Goal: Information Seeking & Learning: Find specific fact

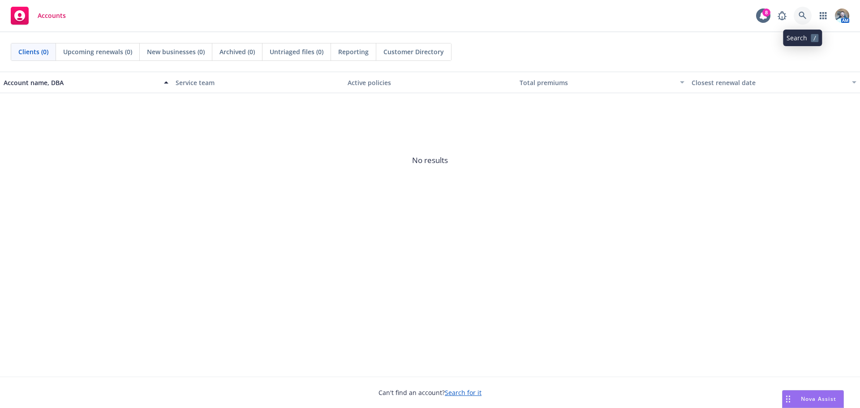
click at [808, 13] on link at bounding box center [803, 16] width 18 height 18
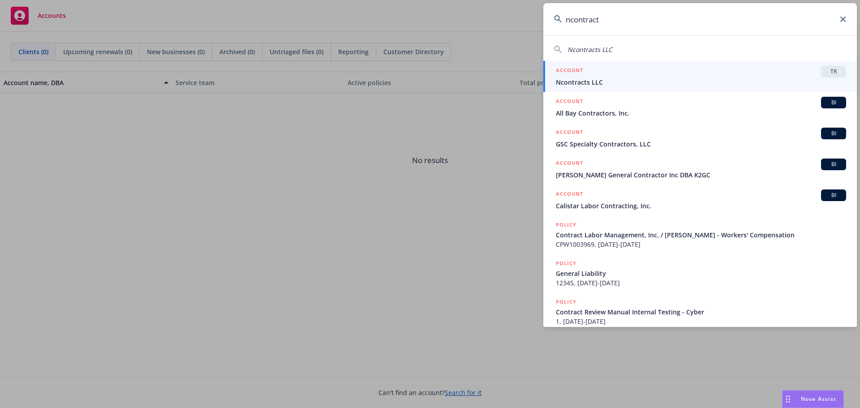
type input "ncontract"
click at [784, 82] on span "Ncontracts LLC" at bounding box center [701, 81] width 290 height 9
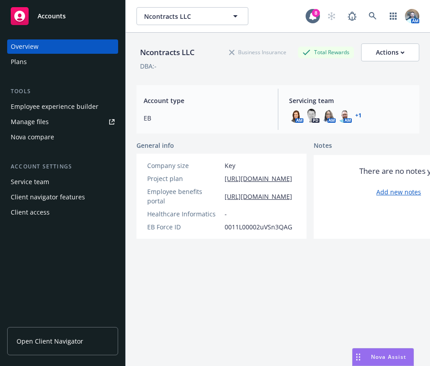
click at [59, 347] on link "Open Client Navigator" at bounding box center [62, 341] width 111 height 28
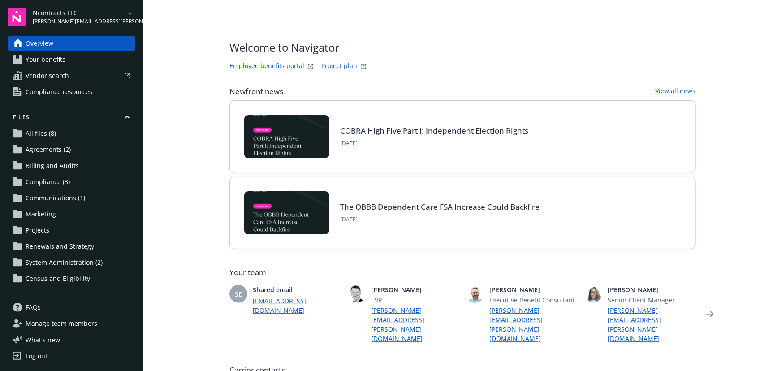
click at [331, 67] on link "Project plan" at bounding box center [339, 66] width 36 height 11
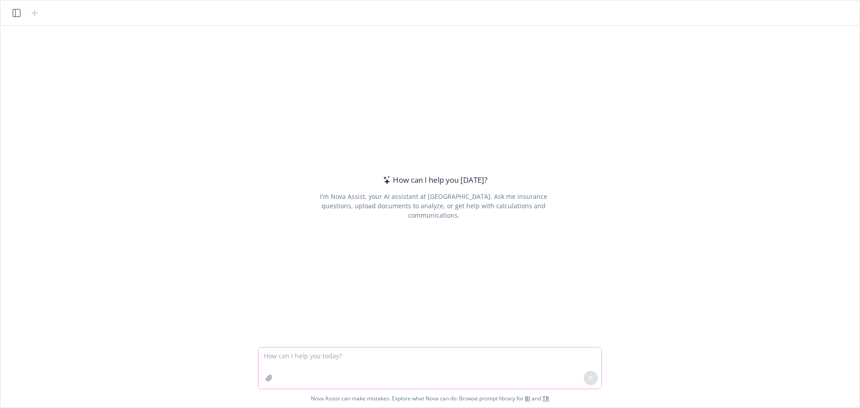
click at [317, 348] on textarea at bounding box center [429, 368] width 343 height 41
type textarea "What is the deadline for distributing 401k SAR's?"
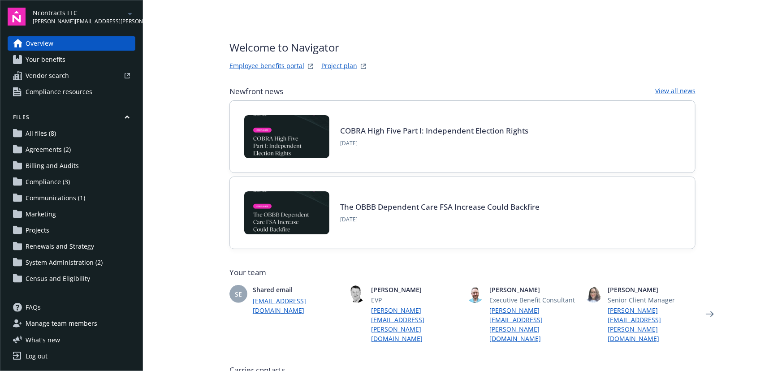
click at [276, 68] on link "Employee benefits portal" at bounding box center [266, 66] width 75 height 11
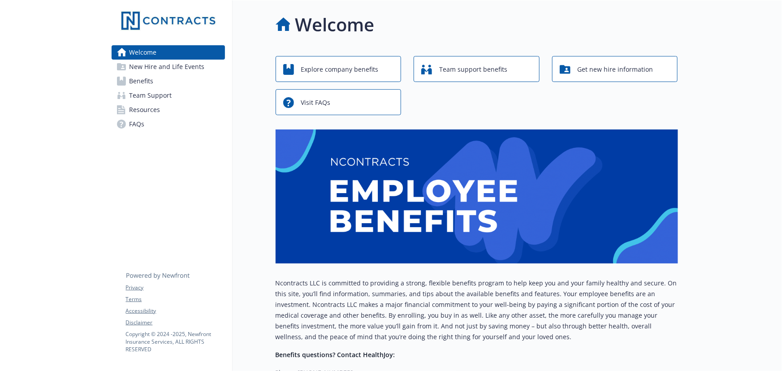
click at [157, 104] on span "Resources" at bounding box center [144, 110] width 31 height 14
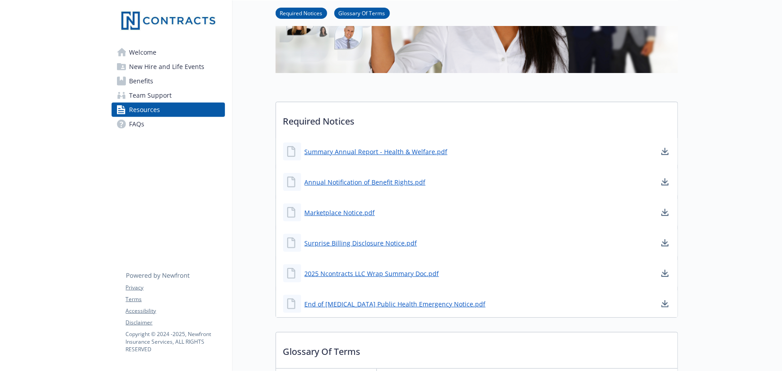
scroll to position [163, 0]
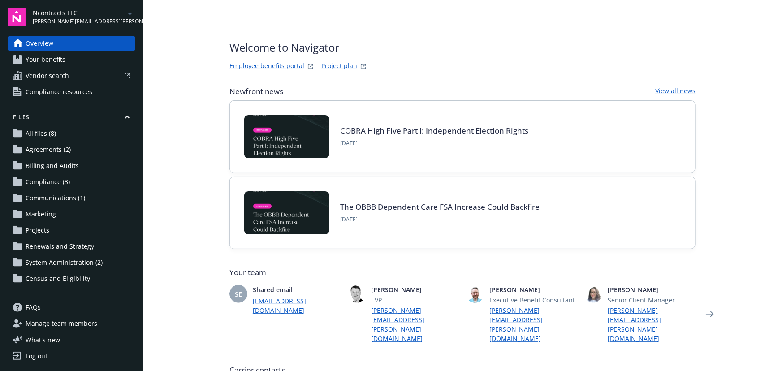
click at [282, 65] on link "Employee benefits portal" at bounding box center [266, 66] width 75 height 11
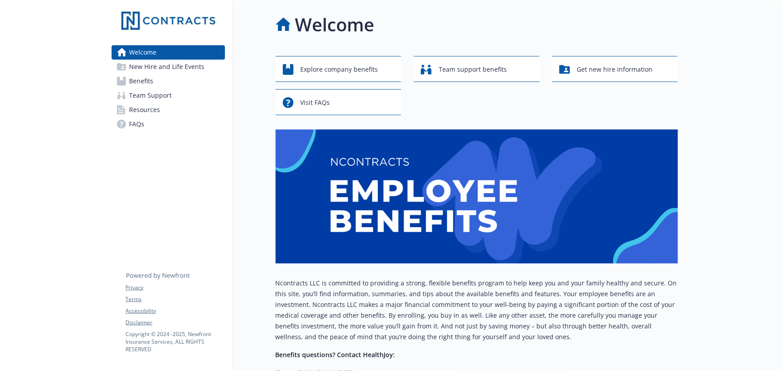
click at [143, 116] on span "Resources" at bounding box center [144, 110] width 31 height 14
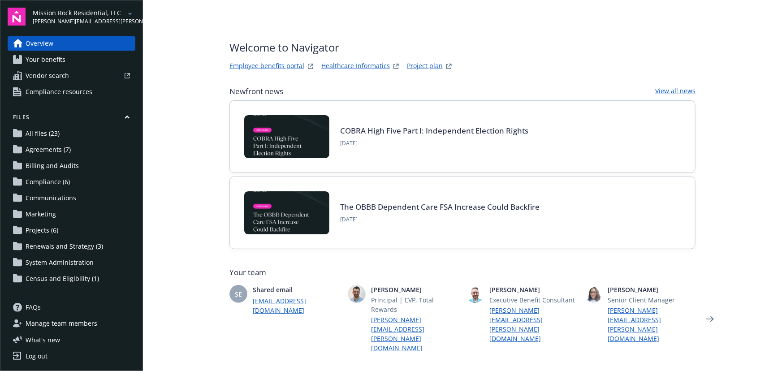
click at [46, 233] on span "Projects (6)" at bounding box center [42, 230] width 33 height 14
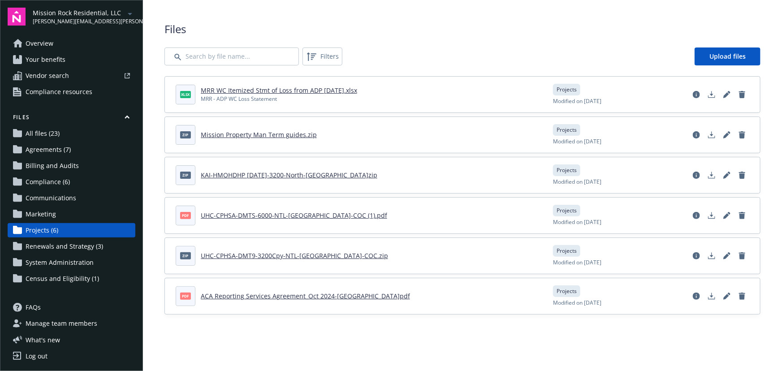
click at [61, 156] on span "Agreements (7)" at bounding box center [48, 149] width 45 height 14
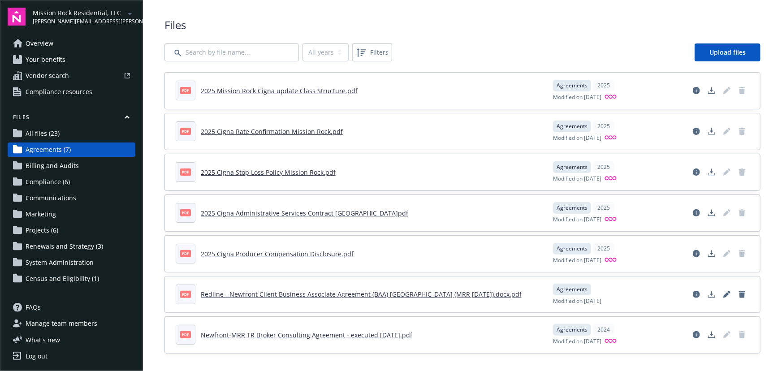
scroll to position [7, 0]
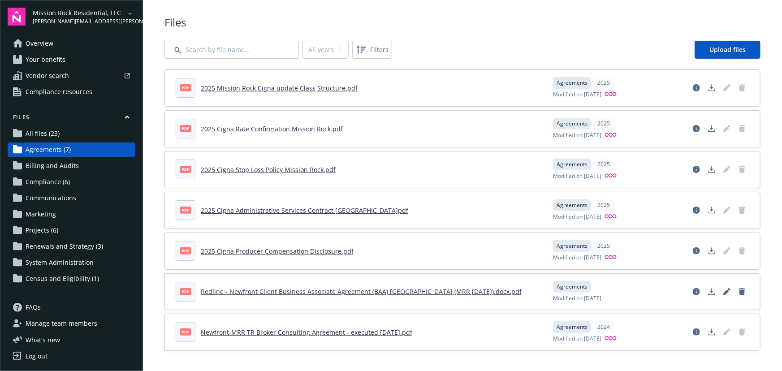
click at [39, 127] on span "All files (23)" at bounding box center [43, 133] width 34 height 14
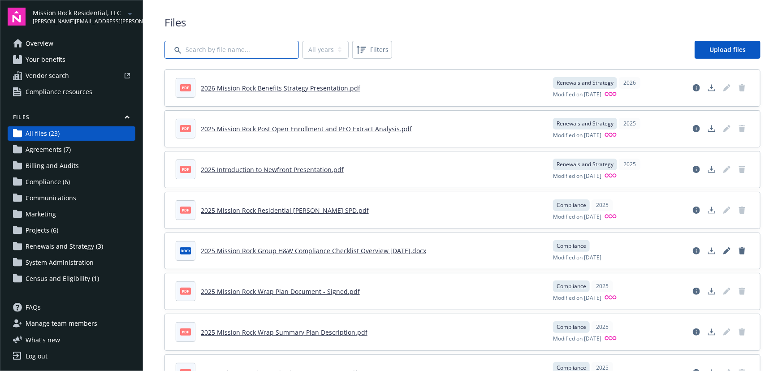
click at [232, 48] on input "Search by file name..." at bounding box center [231, 50] width 134 height 18
type input "Met"
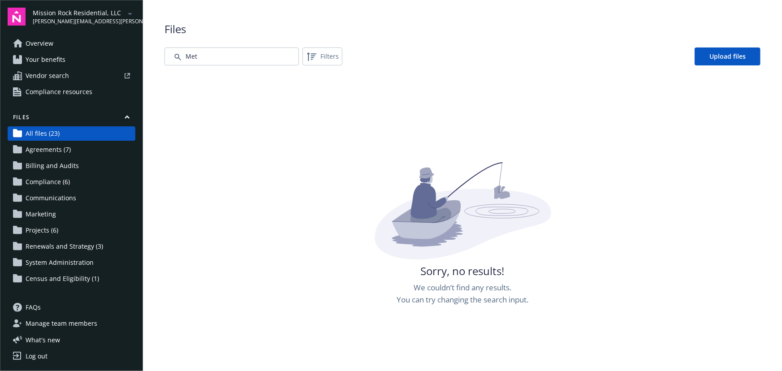
click at [92, 13] on span "Mission Rock Residential, LLC" at bounding box center [79, 12] width 92 height 9
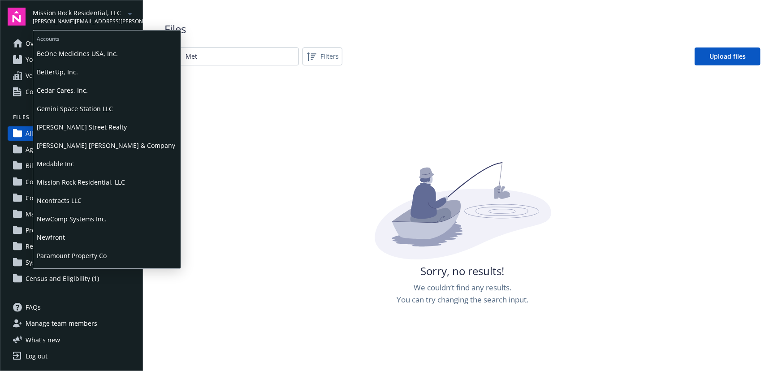
click at [51, 200] on span "Ncontracts LLC" at bounding box center [107, 200] width 140 height 18
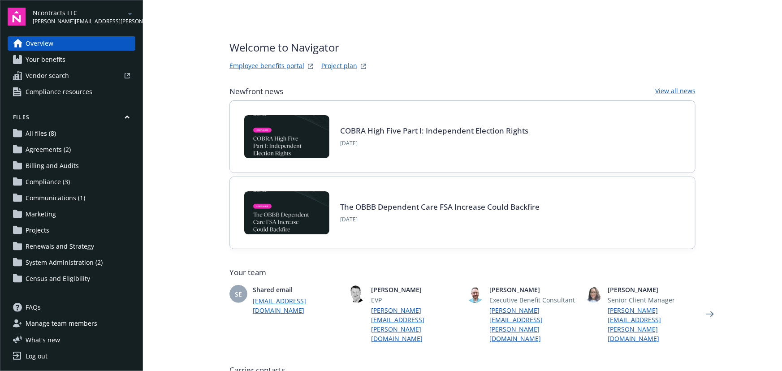
click at [279, 64] on link "Employee benefits portal" at bounding box center [266, 66] width 75 height 11
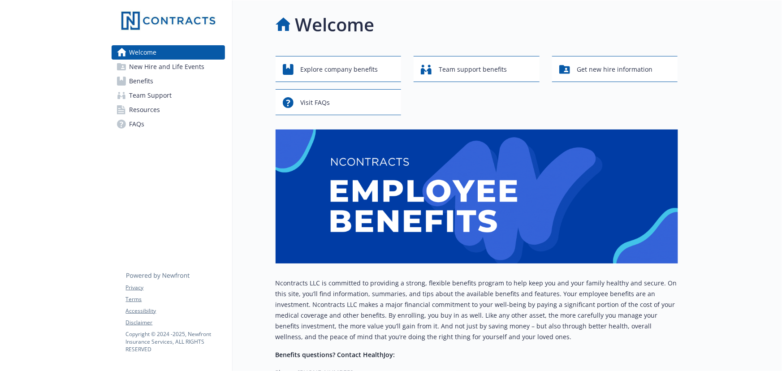
click at [119, 112] on icon at bounding box center [121, 109] width 9 height 9
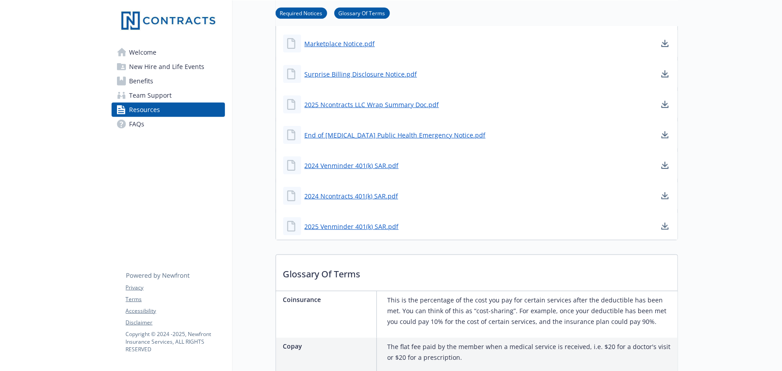
scroll to position [326, 0]
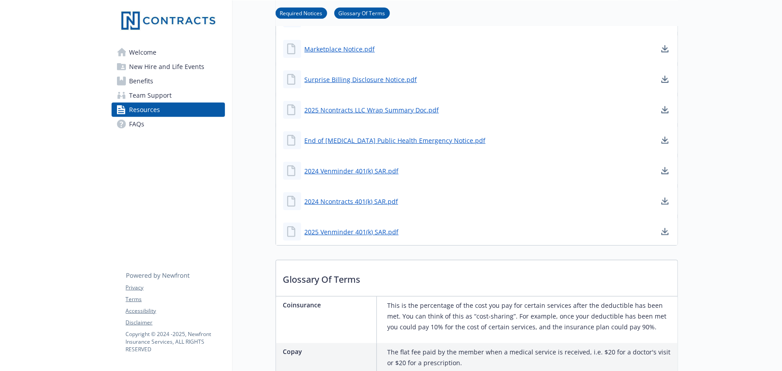
click at [151, 120] on link "FAQs" at bounding box center [168, 124] width 113 height 14
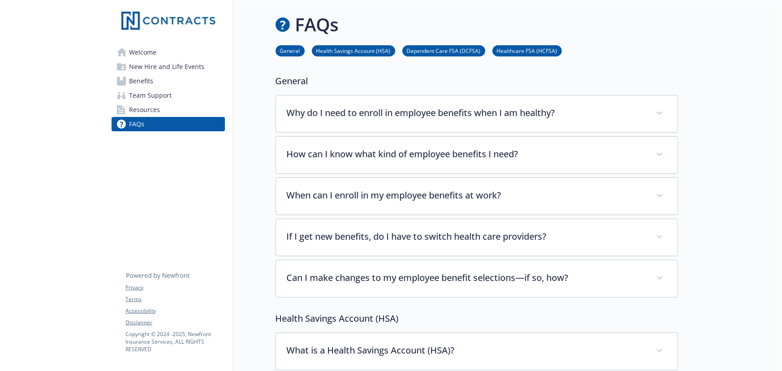
click at [153, 103] on span "Resources" at bounding box center [144, 110] width 31 height 14
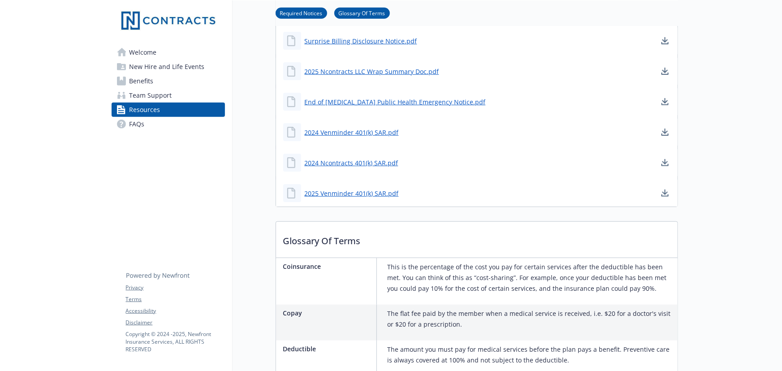
scroll to position [366, 0]
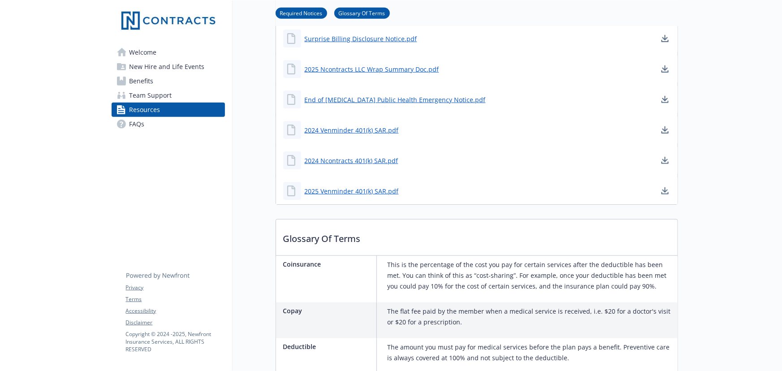
click at [152, 95] on span "Team Support" at bounding box center [150, 95] width 43 height 14
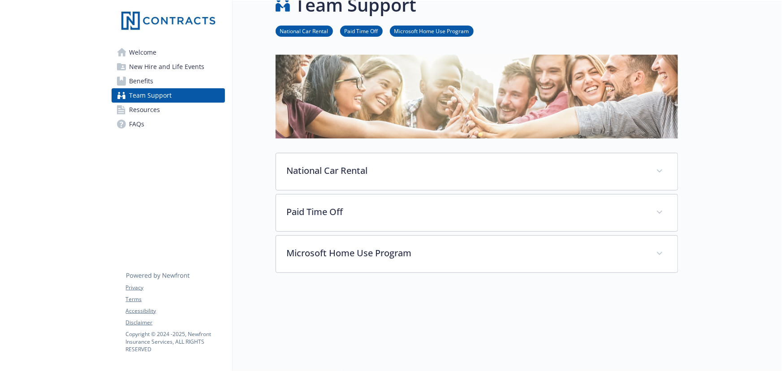
scroll to position [103, 0]
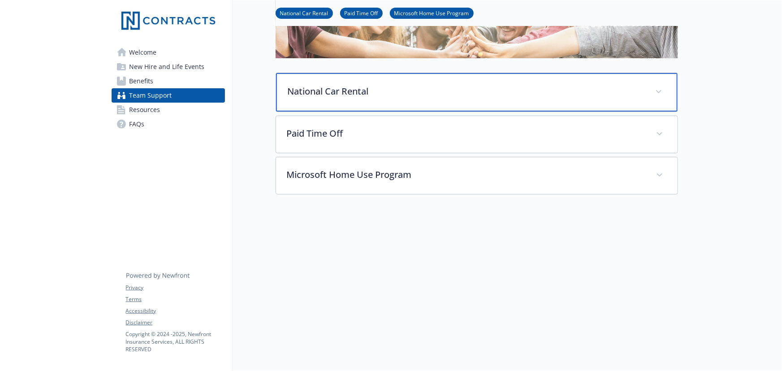
click at [406, 94] on div "National Car Rental" at bounding box center [476, 92] width 401 height 39
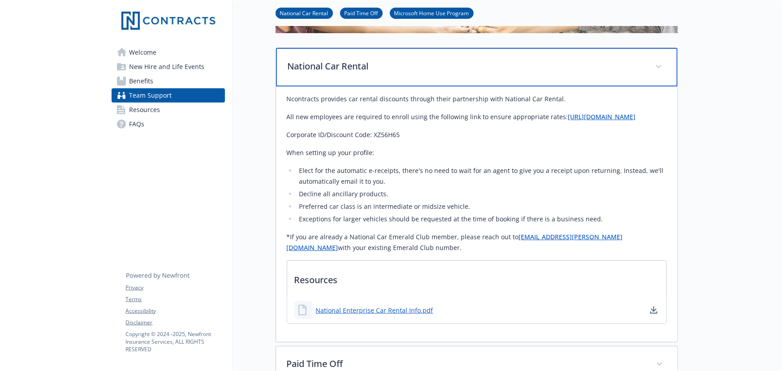
scroll to position [228, 0]
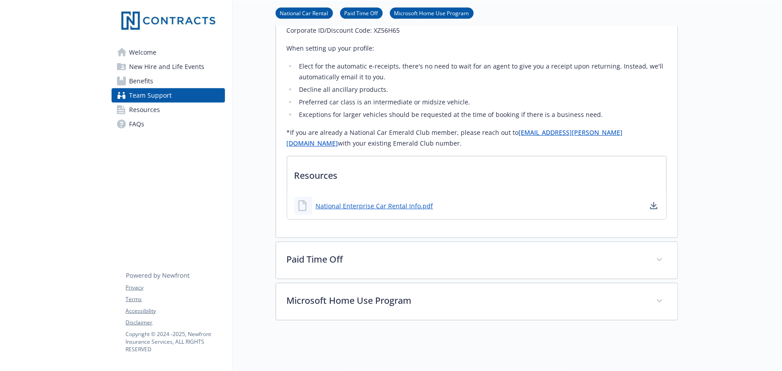
click at [153, 87] on span "Benefits" at bounding box center [141, 81] width 24 height 14
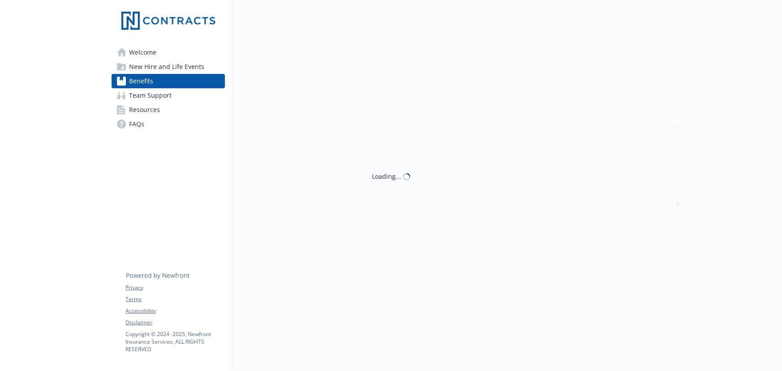
scroll to position [228, 0]
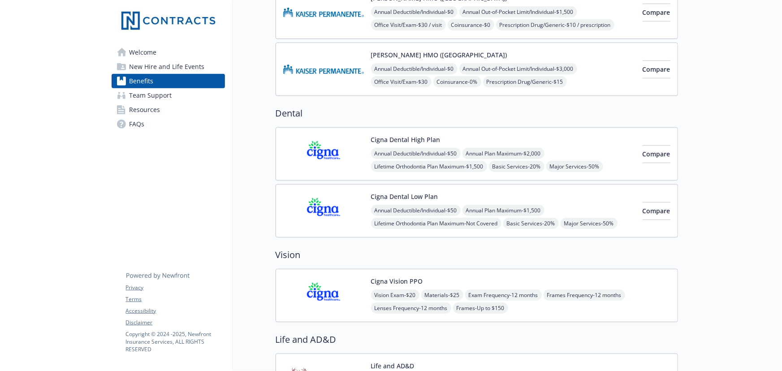
click at [192, 62] on span "New Hire and Life Events" at bounding box center [166, 67] width 75 height 14
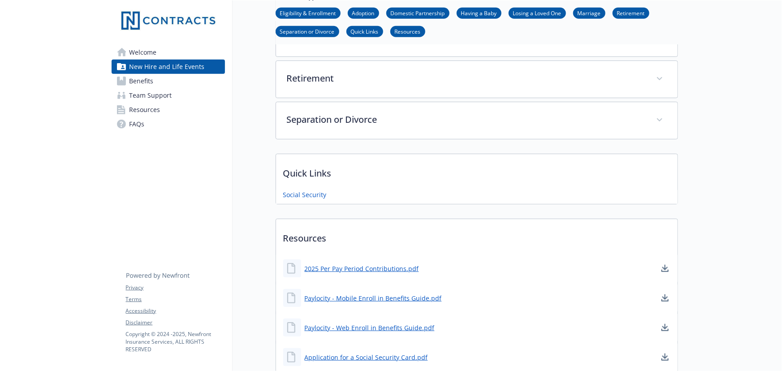
scroll to position [390, 0]
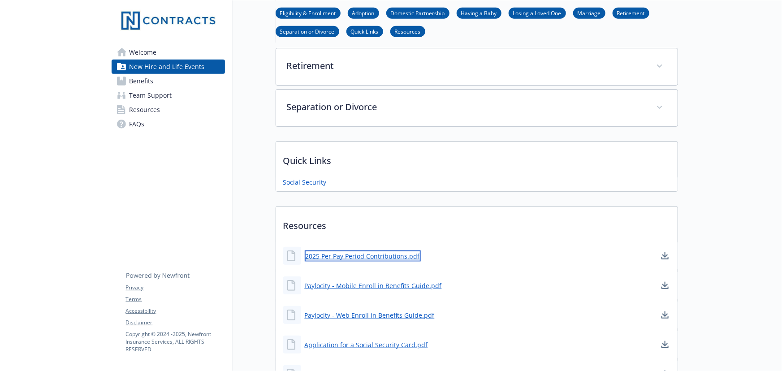
click at [369, 258] on link "2025 Per Pay Period Contributions.pdf" at bounding box center [363, 255] width 116 height 11
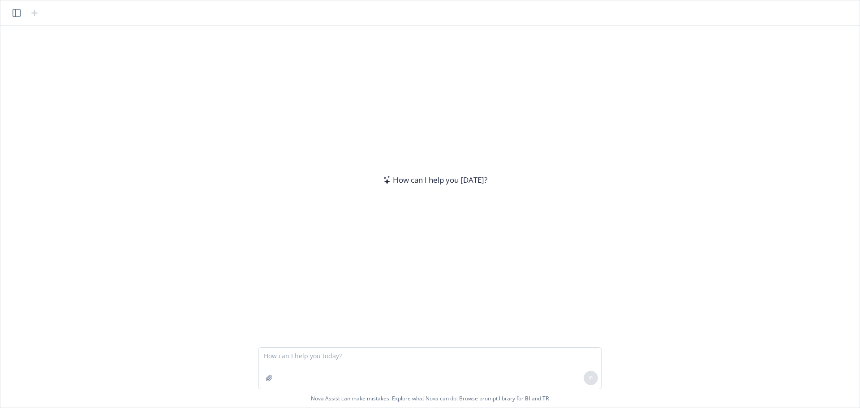
click at [348, 359] on textarea at bounding box center [429, 368] width 343 height 41
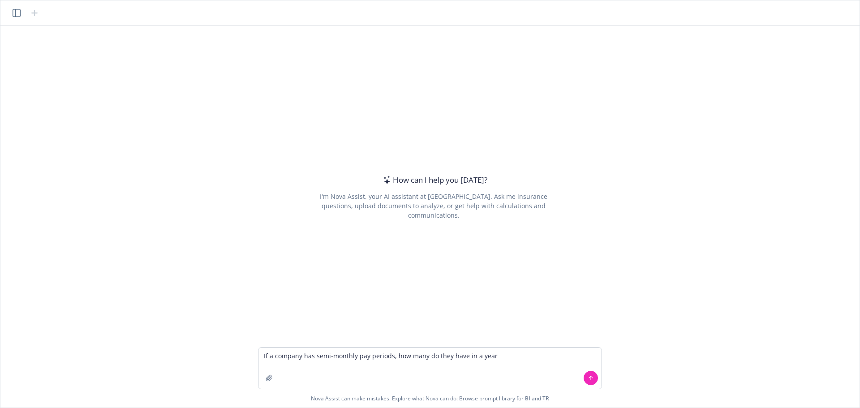
type textarea "If a company has semi-monthly pay periods, how many do they have in a year?"
